Goal: Check status: Check status

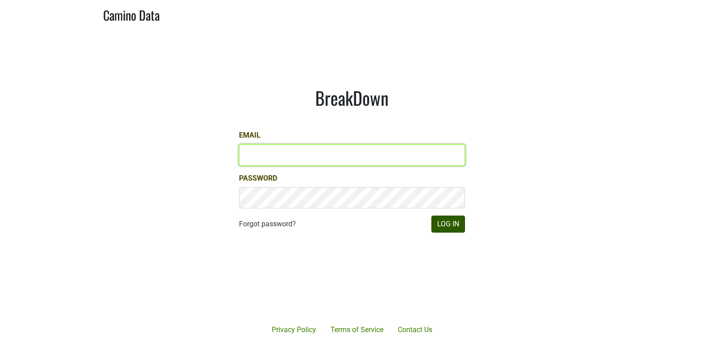
type input "[EMAIL_ADDRESS][DOMAIN_NAME]"
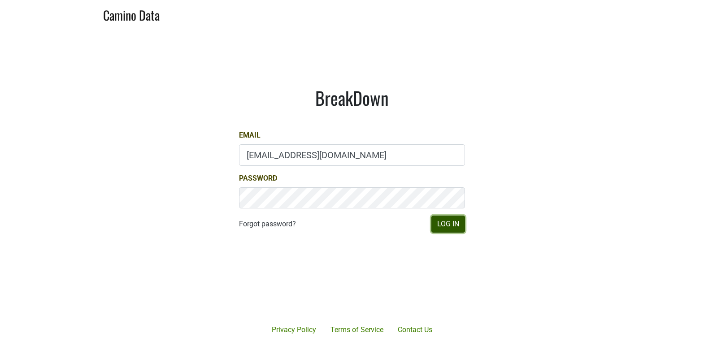
click at [465, 223] on button "Log In" at bounding box center [449, 224] width 34 height 17
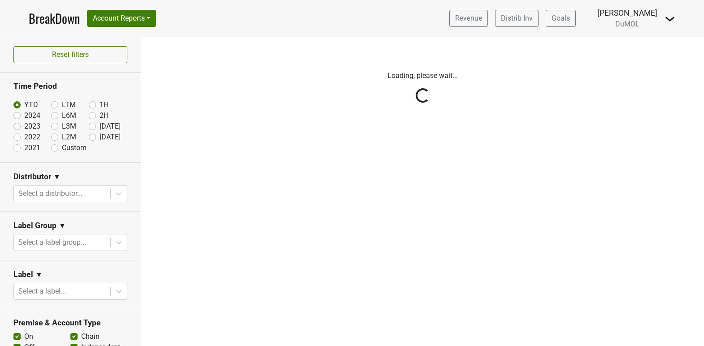
click at [53, 103] on div "Reset filters Time Period YTD LTM 1H 2024 L6M 2H 2023 L3M [DATE] '25 2022 L2M A…" at bounding box center [70, 191] width 141 height 309
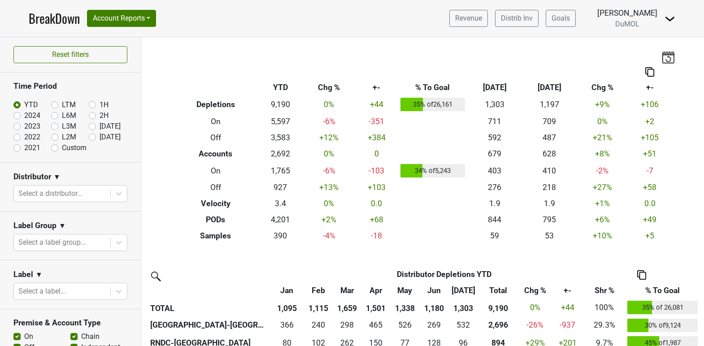
click at [62, 103] on label "LTM" at bounding box center [69, 105] width 14 height 11
click at [53, 103] on input "LTM" at bounding box center [69, 104] width 36 height 9
radio input "true"
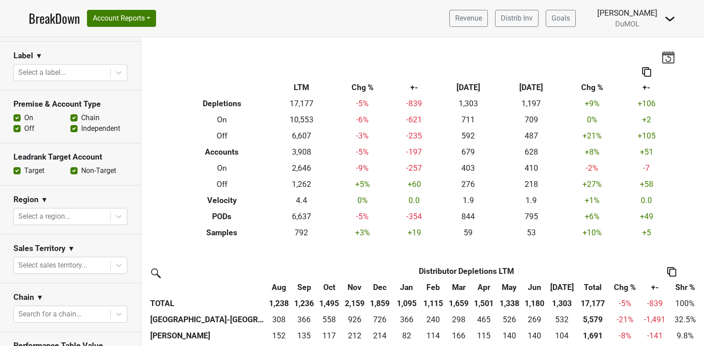
scroll to position [222, 0]
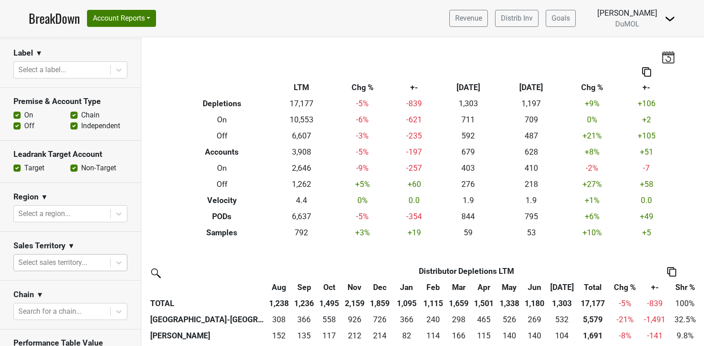
click at [79, 257] on div at bounding box center [61, 263] width 87 height 13
click at [80, 232] on section "Sales Territory ▼ Select sales territory..." at bounding box center [70, 256] width 141 height 49
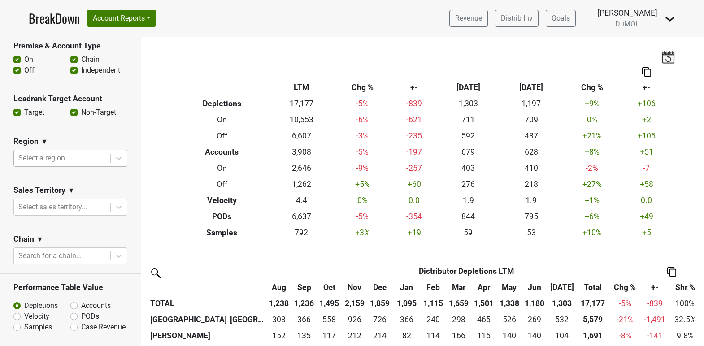
scroll to position [275, 0]
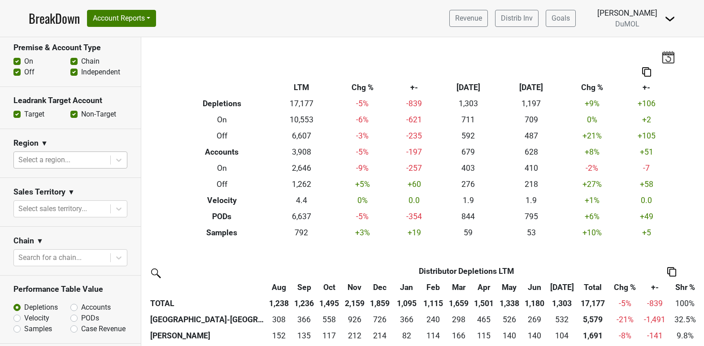
click at [110, 160] on div "Select a region..." at bounding box center [62, 160] width 96 height 16
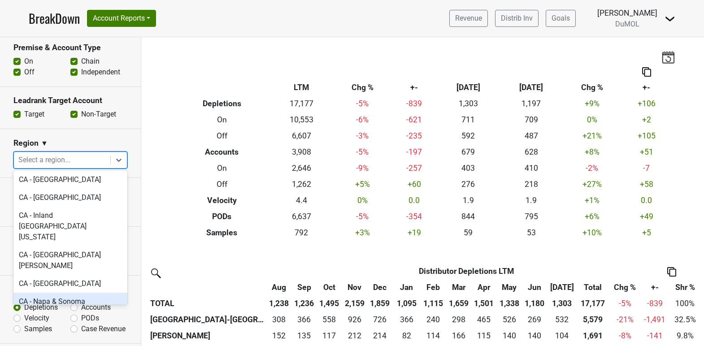
scroll to position [196, 0]
click at [75, 292] on div "CA - Napa & Sonoma" at bounding box center [70, 301] width 114 height 18
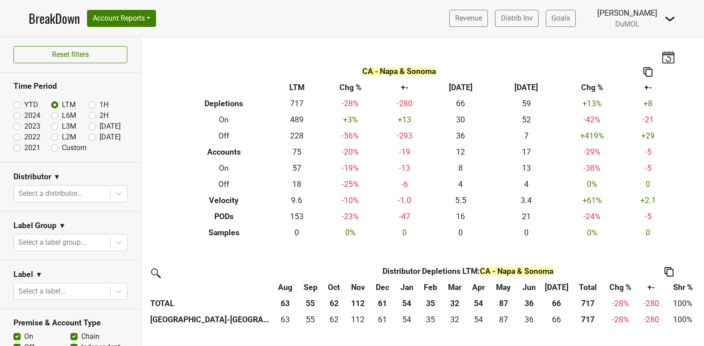
scroll to position [3, 0]
